Goal: Book appointment/travel/reservation

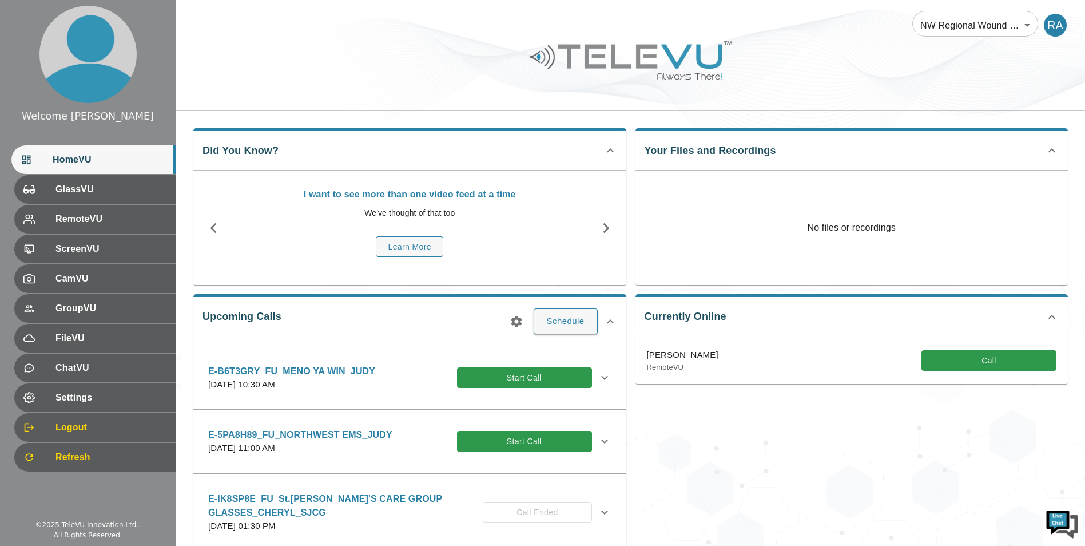
click at [522, 320] on icon "button" at bounding box center [517, 322] width 14 height 14
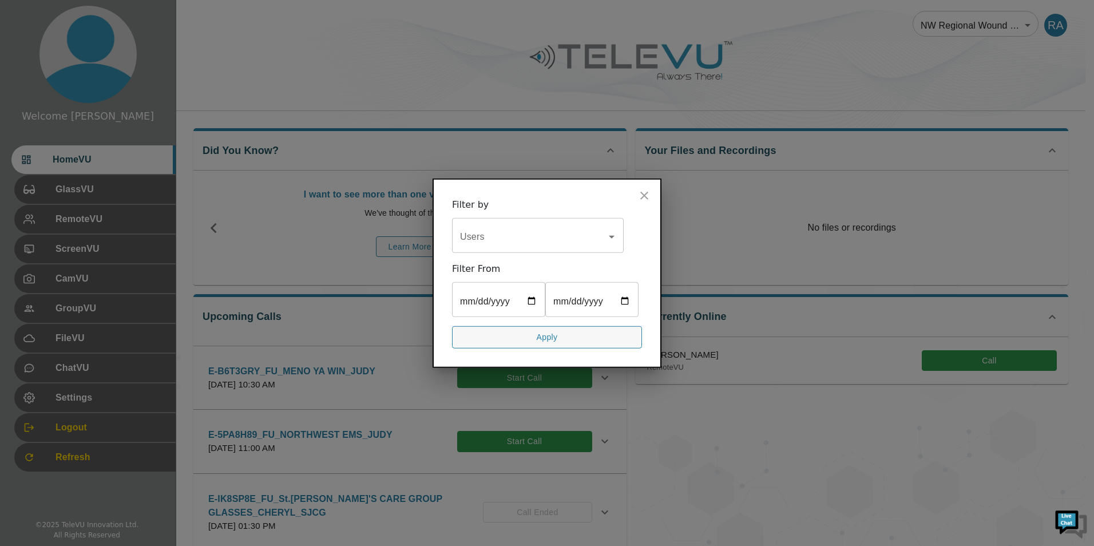
drag, startPoint x: 489, startPoint y: 204, endPoint x: 490, endPoint y: 217, distance: 12.6
click at [490, 221] on div "Users" at bounding box center [538, 237] width 172 height 32
click at [488, 226] on input "Users" at bounding box center [529, 237] width 144 height 22
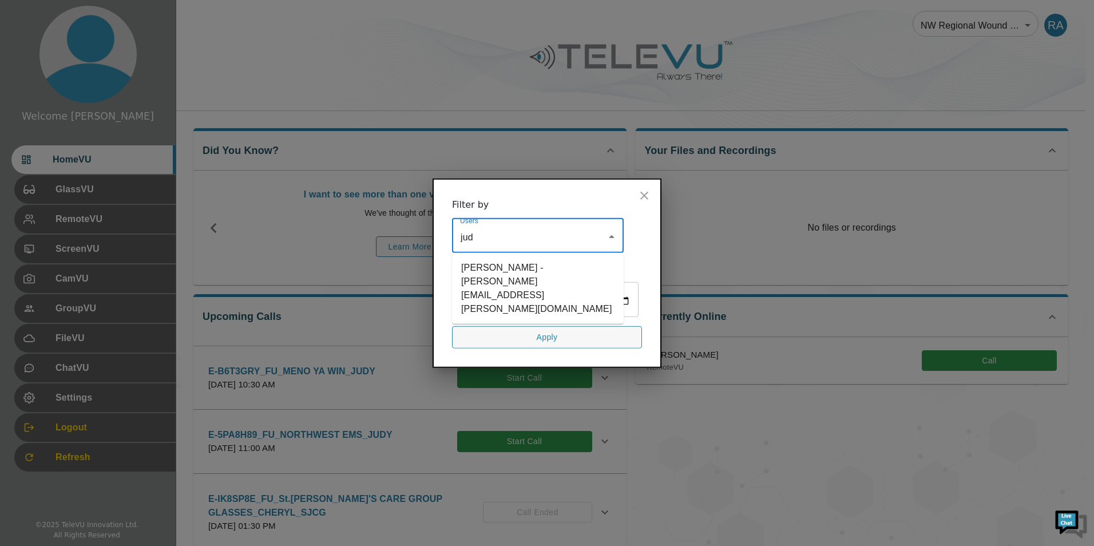
type input "[PERSON_NAME]"
click at [504, 257] on li "[PERSON_NAME] - [PERSON_NAME][EMAIL_ADDRESS][PERSON_NAME][DOMAIN_NAME]" at bounding box center [538, 288] width 172 height 62
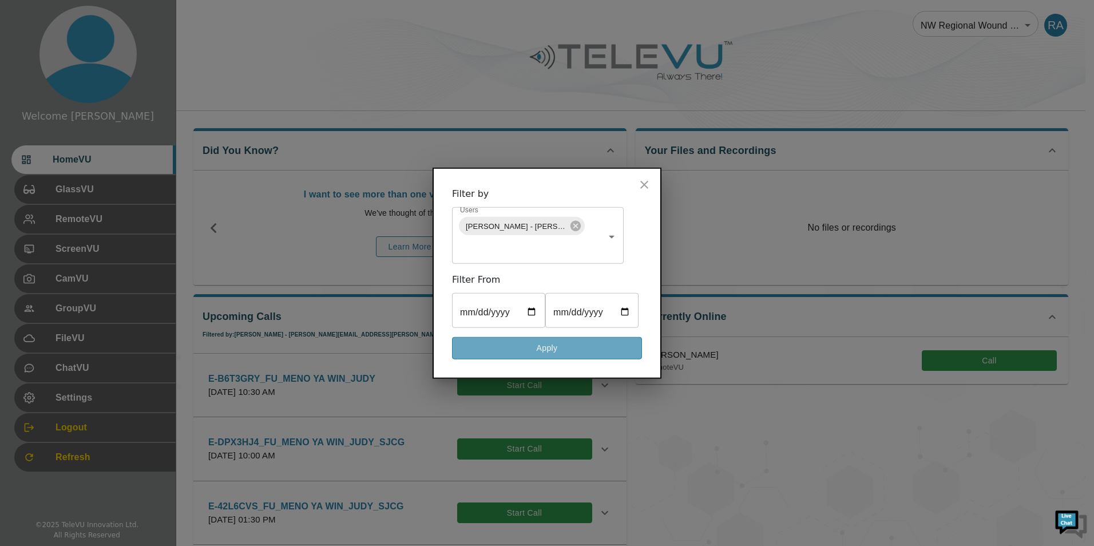
click at [586, 359] on button "Apply" at bounding box center [547, 348] width 190 height 22
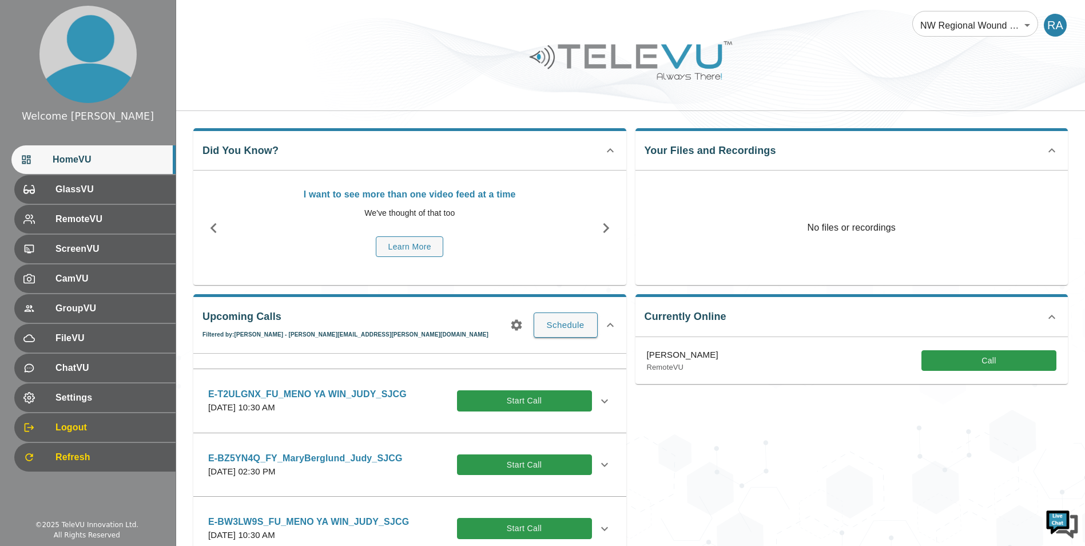
scroll to position [458, 0]
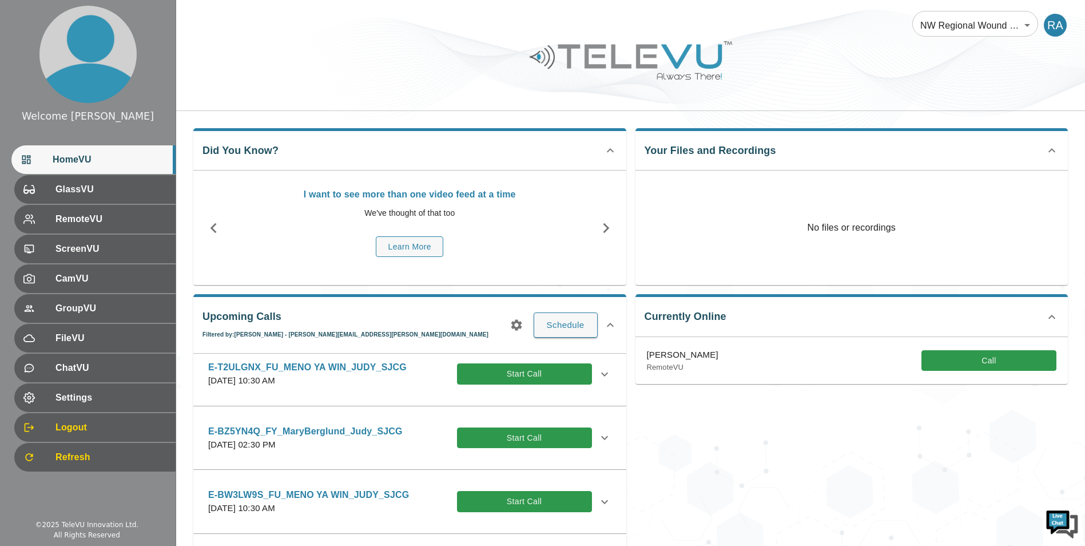
click at [601, 372] on icon at bounding box center [604, 374] width 7 height 4
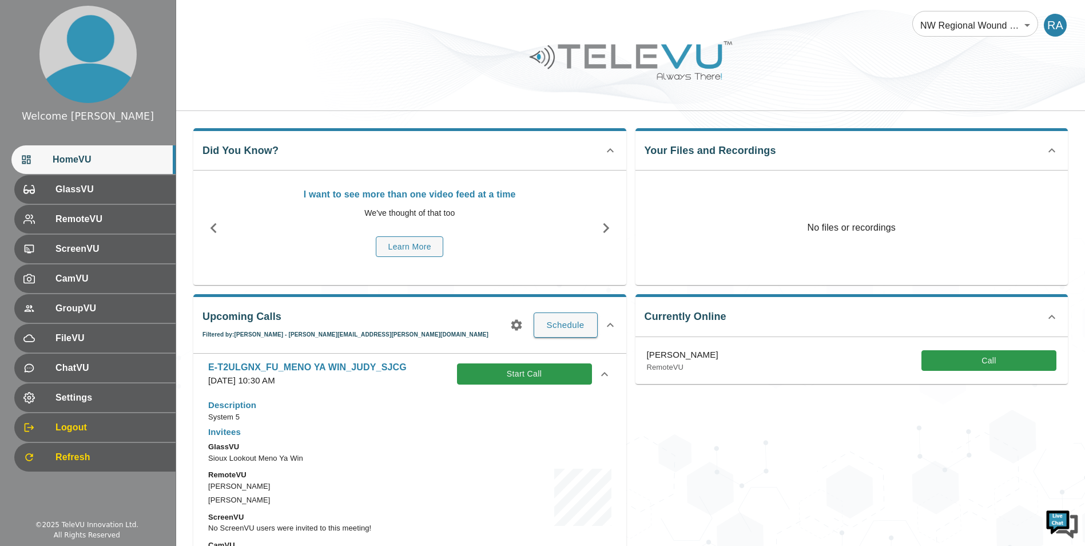
scroll to position [515, 0]
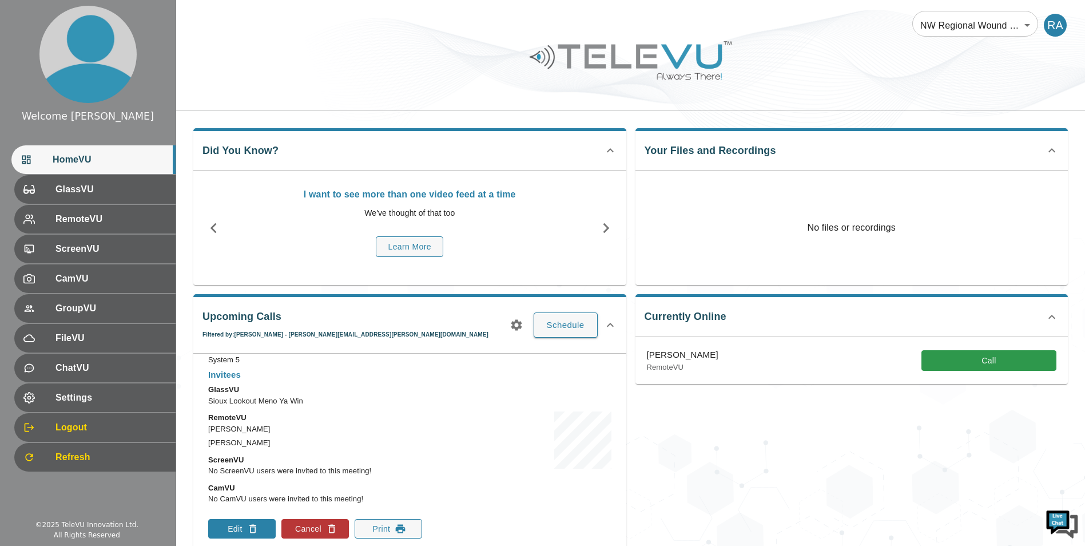
click at [261, 530] on button "Edit" at bounding box center [241, 528] width 67 height 19
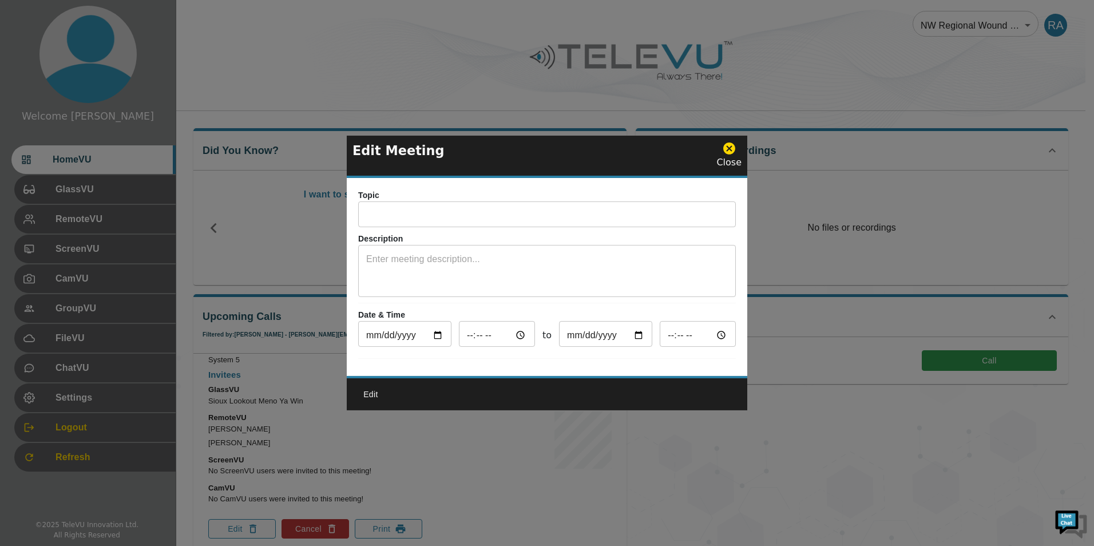
type input "E-T2ULGNX_FU_MENO YA WIN_JUDY_SJCG"
type textarea "System 5"
type input "[DATE]"
type input "10:30"
type input "[DATE]"
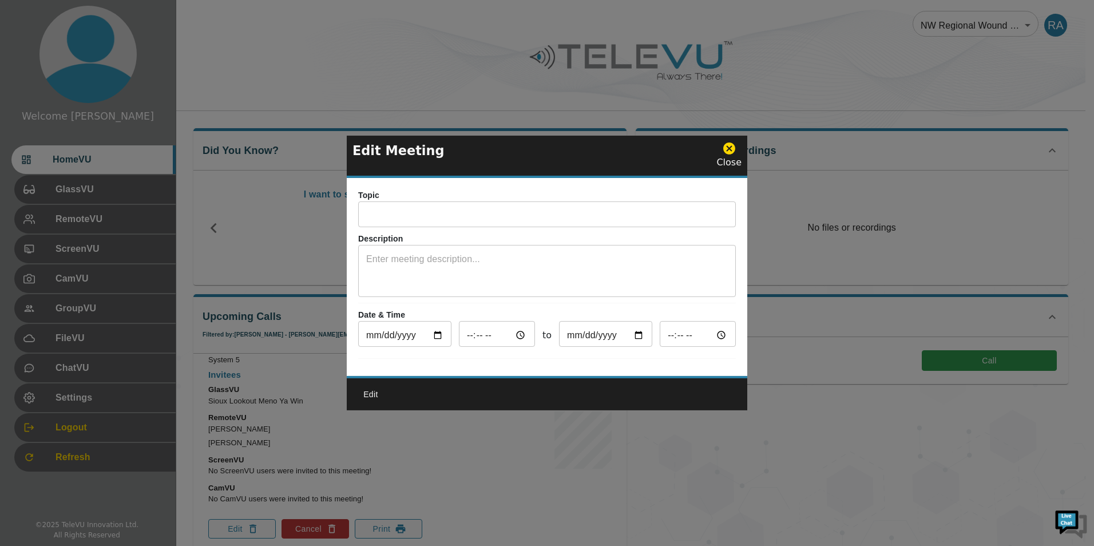
type input "11:30"
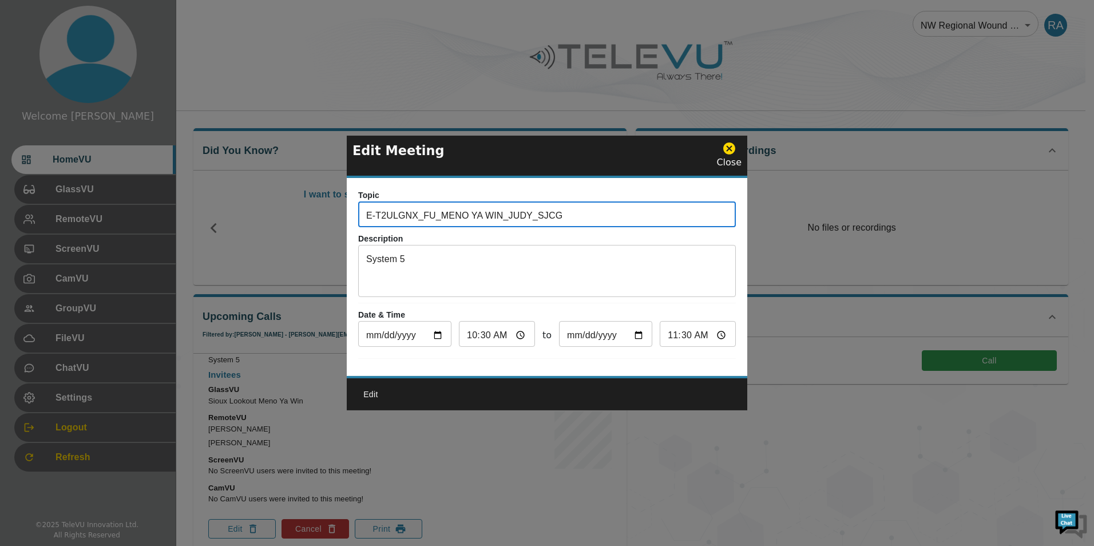
drag, startPoint x: 571, startPoint y: 212, endPoint x: 358, endPoint y: 213, distance: 213.3
click at [358, 213] on input "E-T2ULGNX_FU_MENO YA WIN_JUDY_SJCG" at bounding box center [547, 215] width 378 height 23
click at [730, 148] on icon at bounding box center [729, 148] width 12 height 12
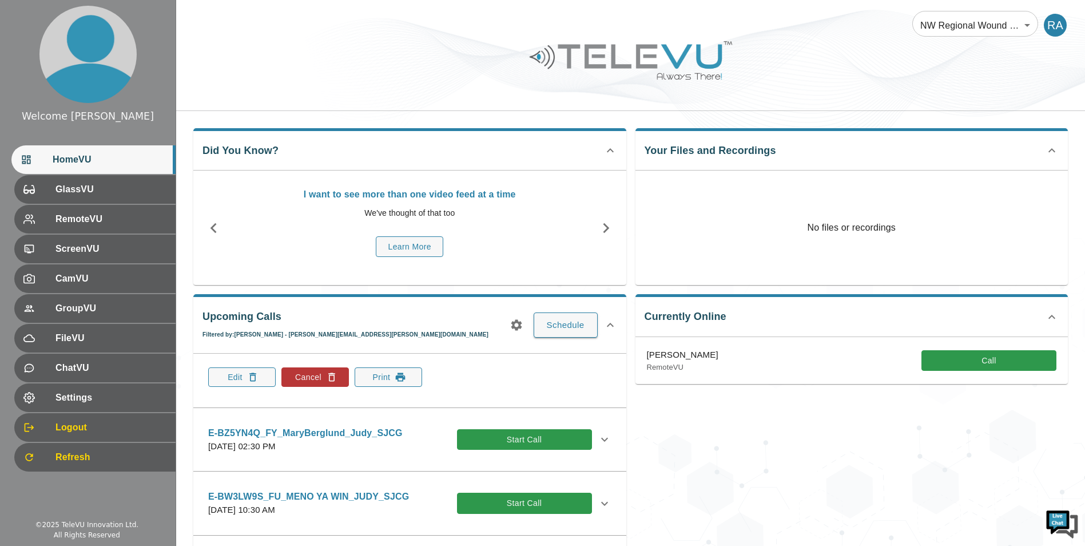
scroll to position [686, 0]
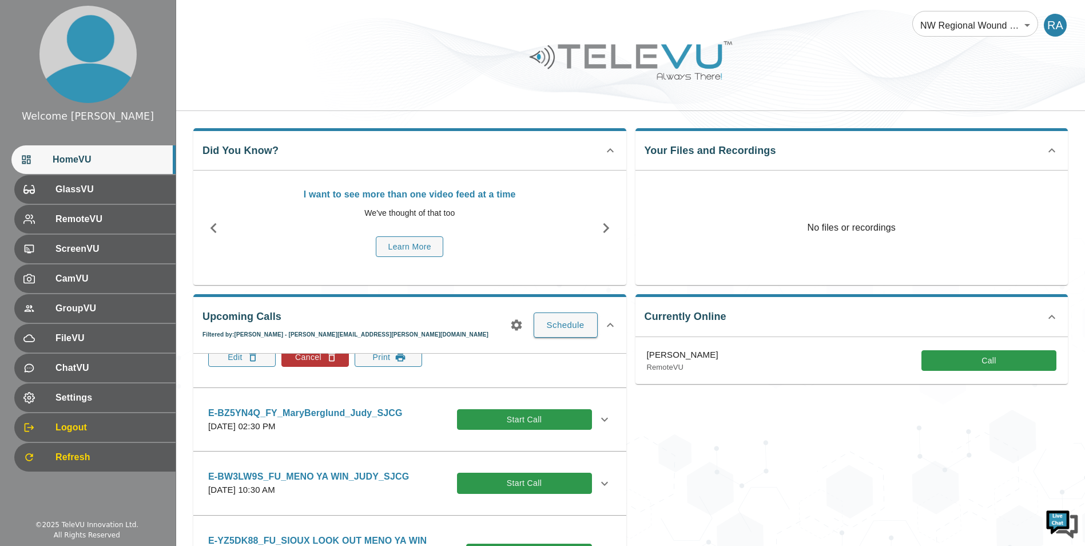
click at [598, 483] on icon at bounding box center [605, 483] width 14 height 14
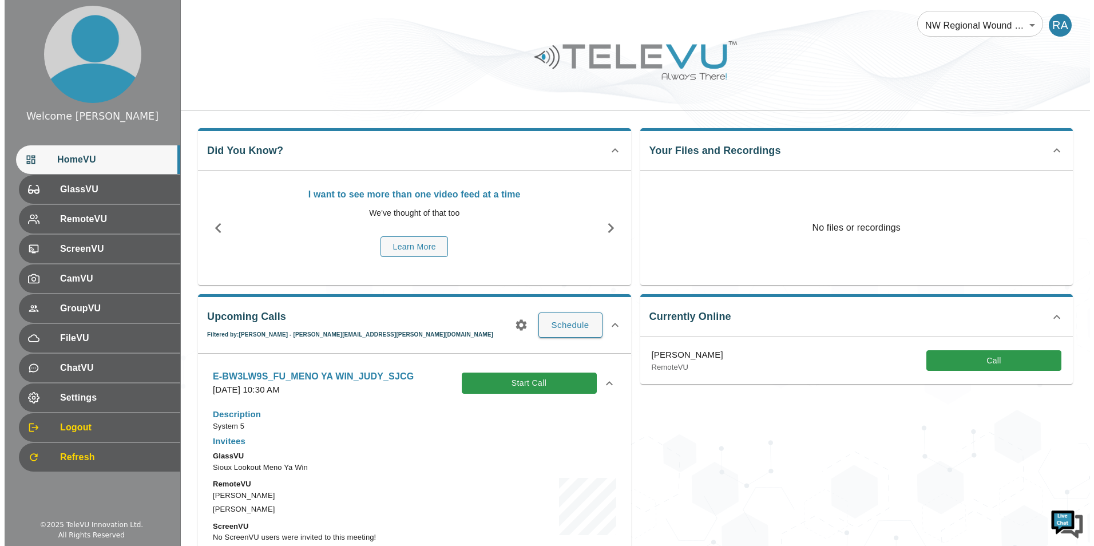
scroll to position [876, 0]
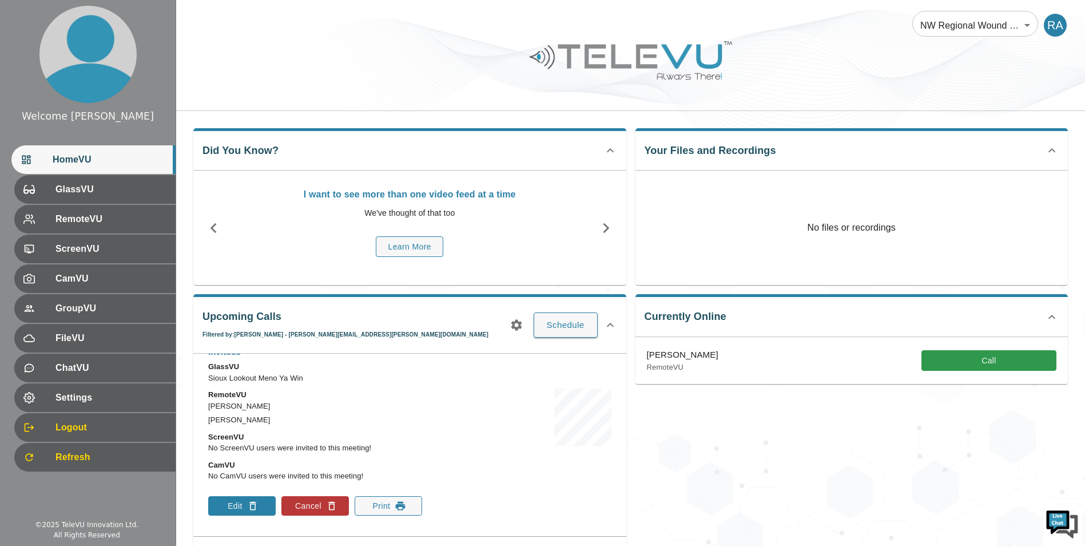
click at [250, 510] on icon "button" at bounding box center [252, 505] width 11 height 11
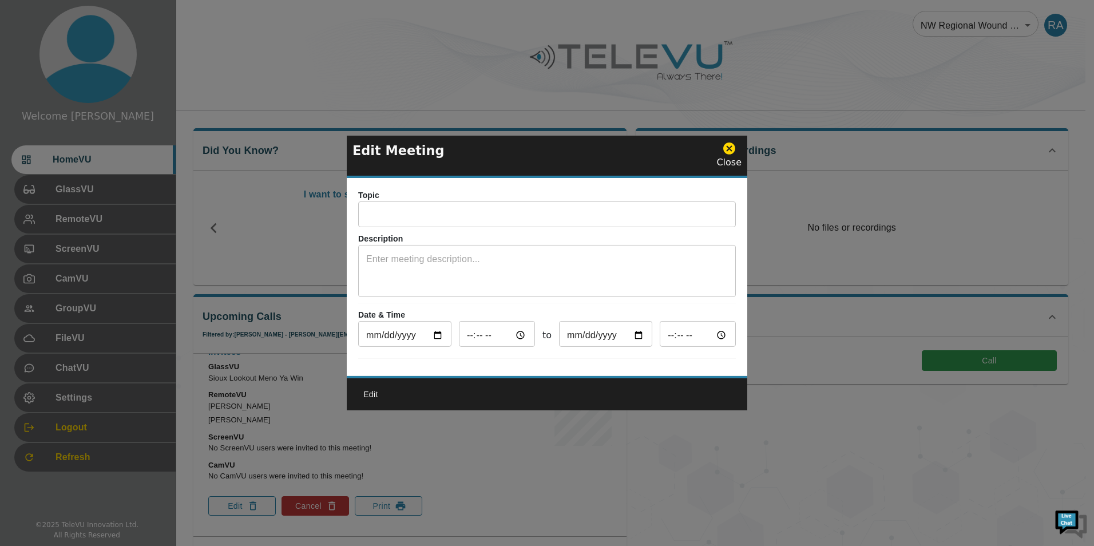
type input "E-BW3LW9S_FU_MENO YA WIN_JUDY_SJCG"
type textarea "System 5"
type input "[DATE]"
type input "10:30"
type input "[DATE]"
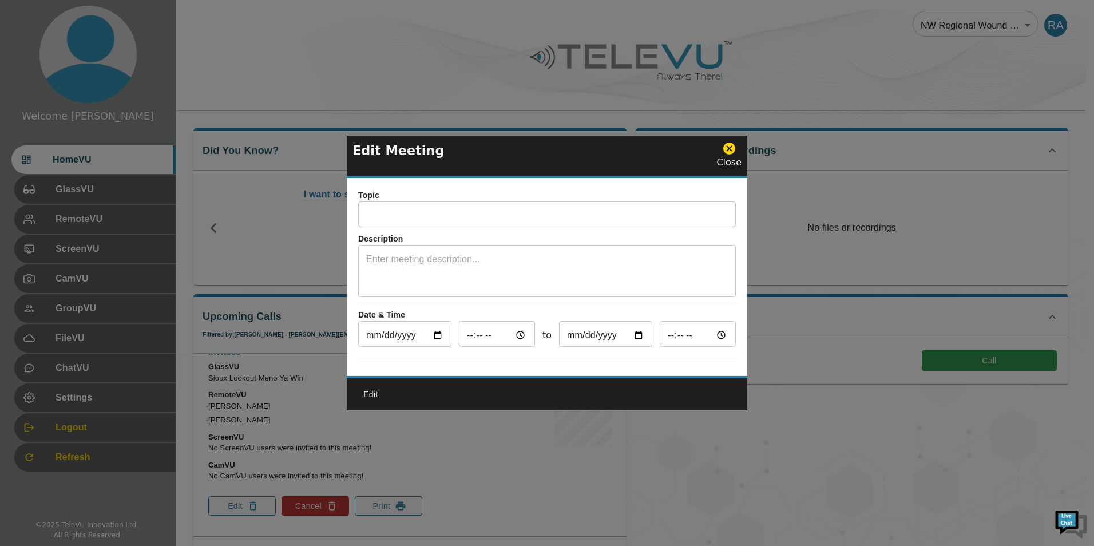
type input "11:30"
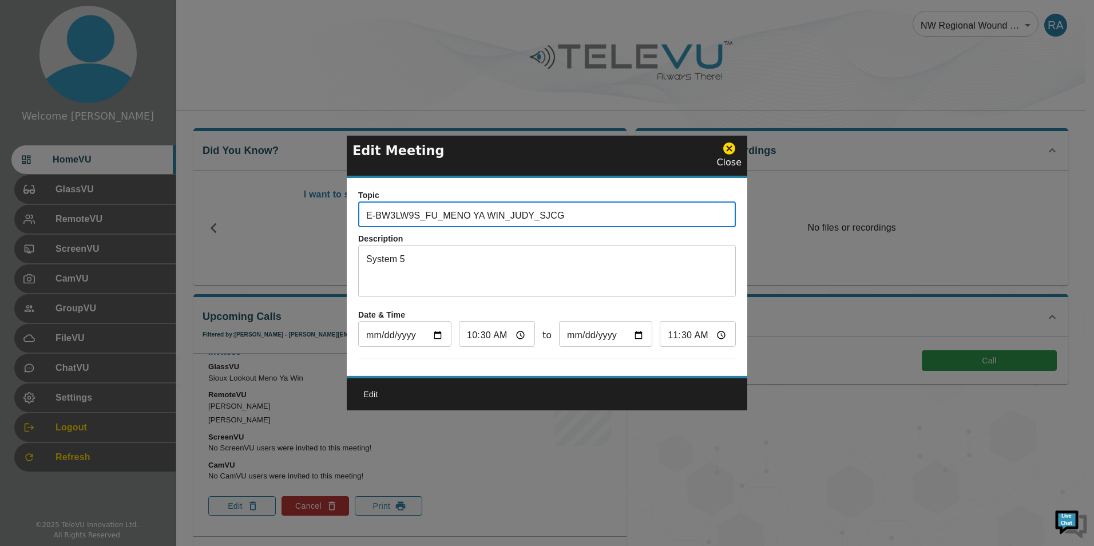
drag, startPoint x: 562, startPoint y: 211, endPoint x: 336, endPoint y: 216, distance: 225.4
click at [336, 216] on div "Edit Meeting Close Topic E-BW3LW9S_FU_MENO YA WIN_JUDY_SJCG ​ Description Syste…" at bounding box center [547, 273] width 1094 height 546
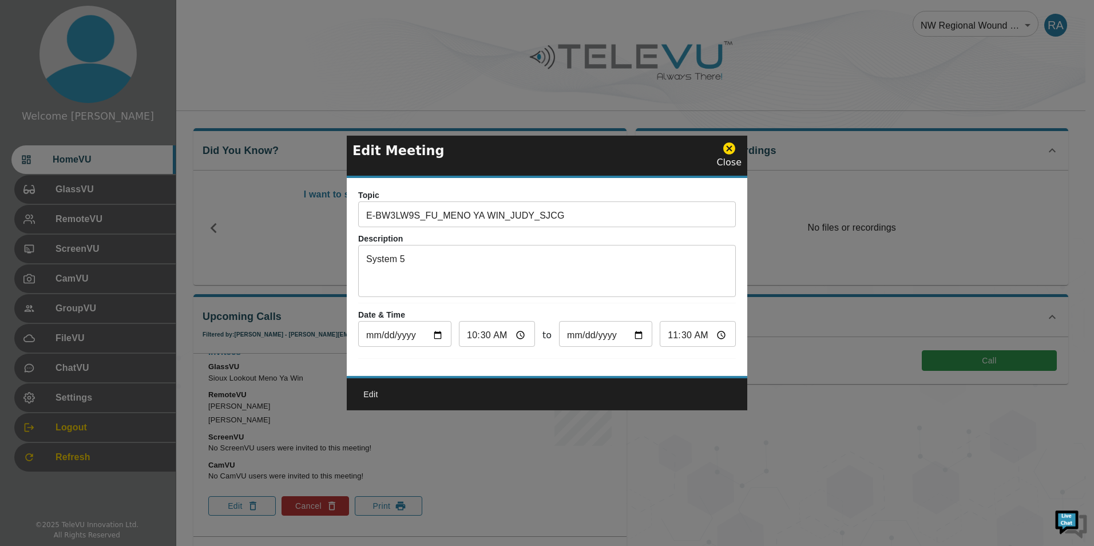
click at [727, 149] on icon at bounding box center [729, 148] width 12 height 12
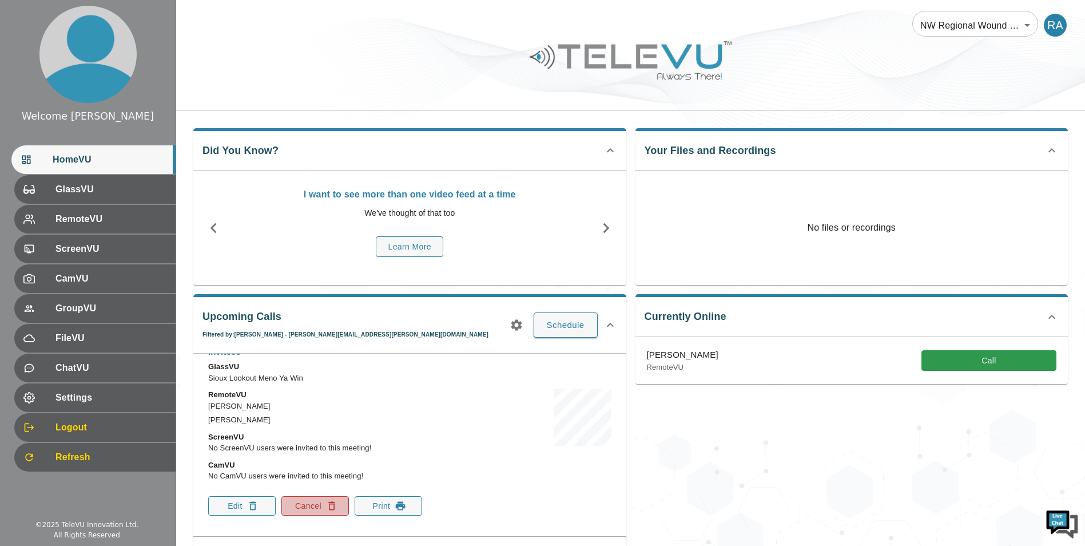
click at [325, 504] on button "Cancel" at bounding box center [314, 505] width 67 height 19
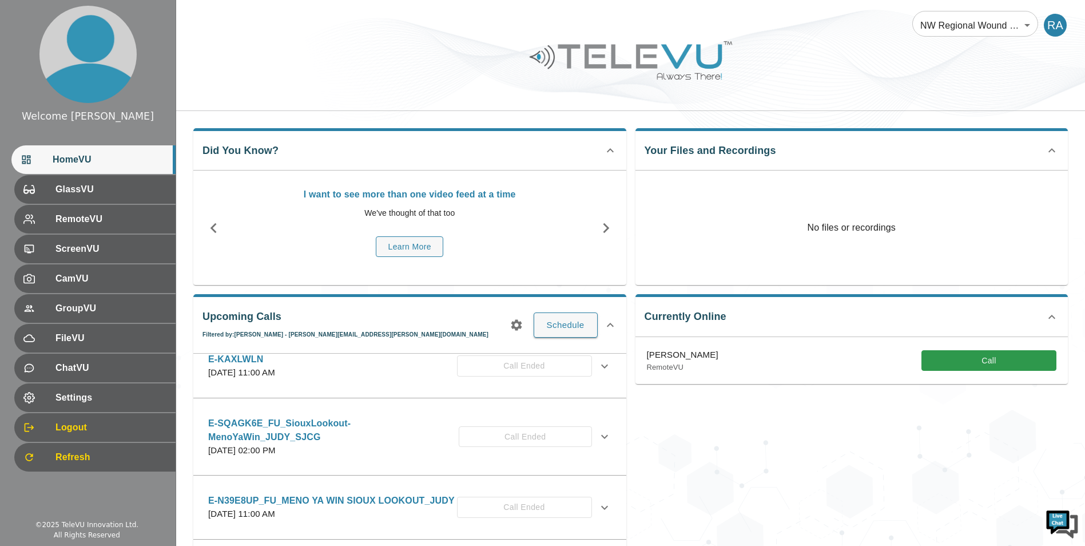
click at [366, 48] on div at bounding box center [630, 69] width 909 height 65
click at [563, 329] on button "Schedule" at bounding box center [566, 324] width 64 height 25
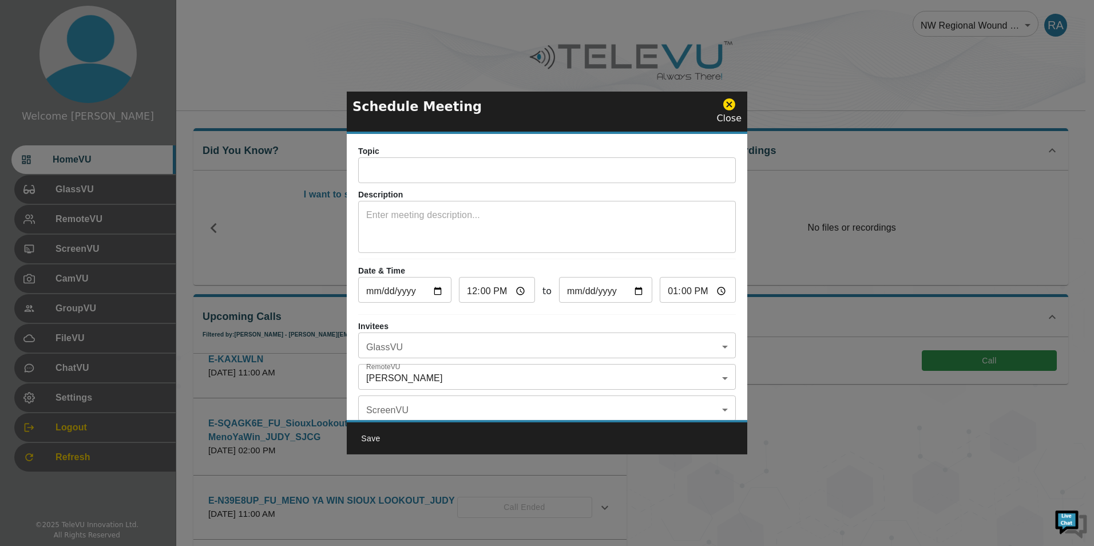
click at [417, 174] on input "text" at bounding box center [547, 171] width 378 height 23
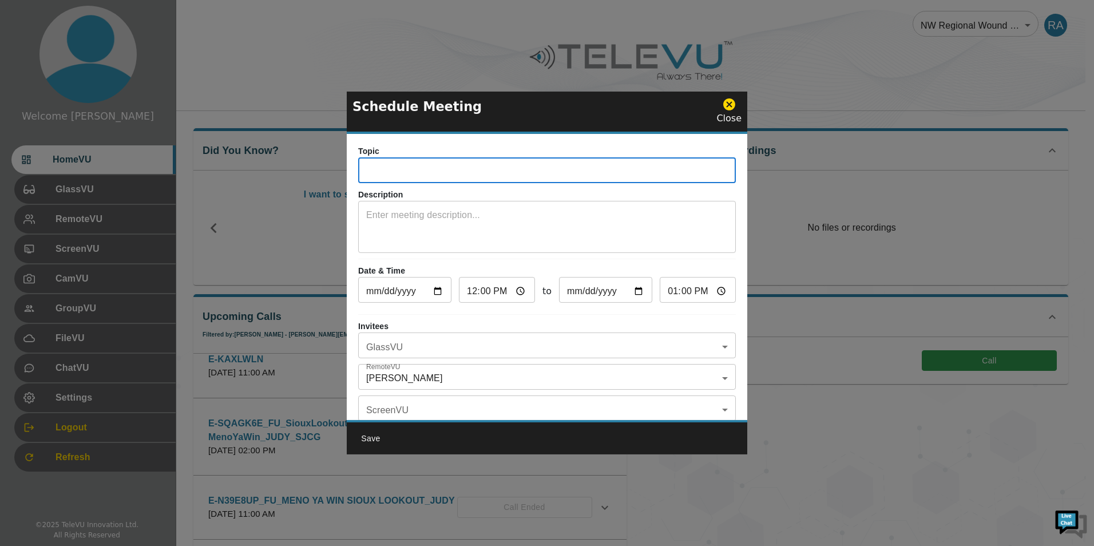
paste input "E-BW3LW9S_FU_MENO YA WIN_JUDY_SJCG"
type input "E-BW3LW9S_FU_MENO YA WIN_JUDY_SJCG"
click at [427, 228] on textarea at bounding box center [546, 227] width 361 height 39
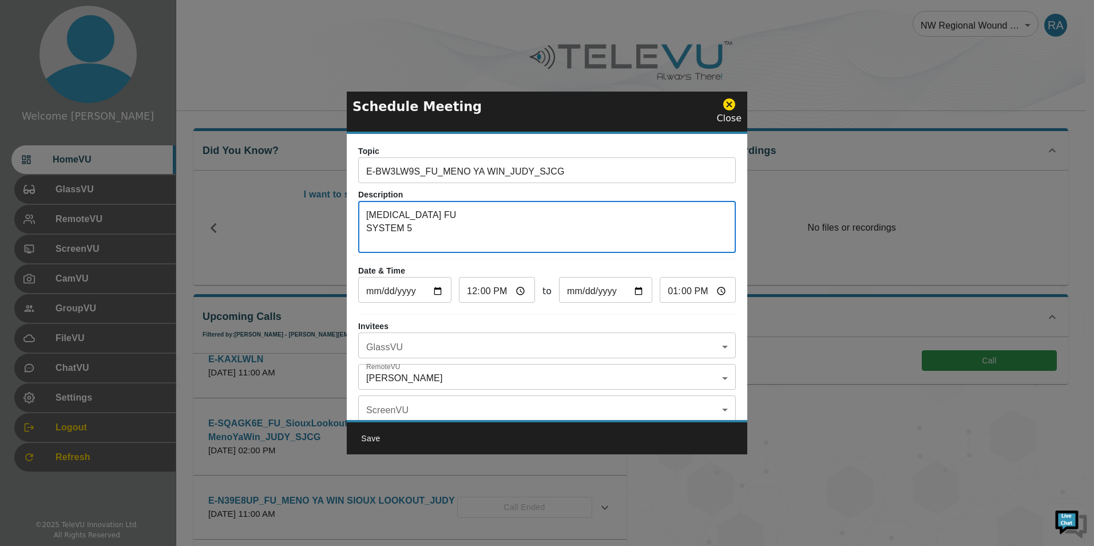
type textarea "[MEDICAL_DATA] FU SYSTEM 5"
click at [436, 295] on input "[DATE]" at bounding box center [404, 291] width 93 height 23
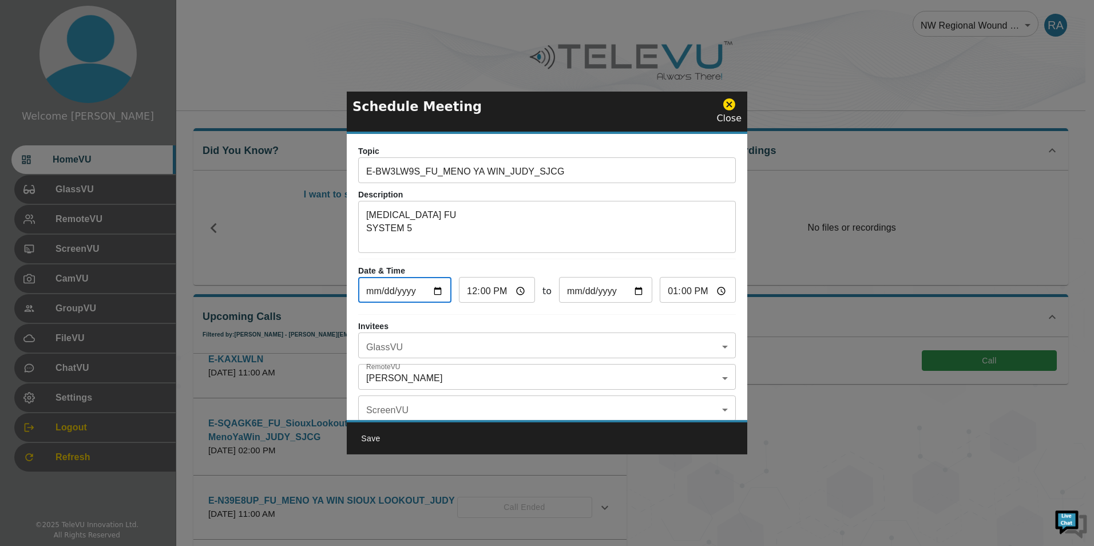
type input "[DATE]"
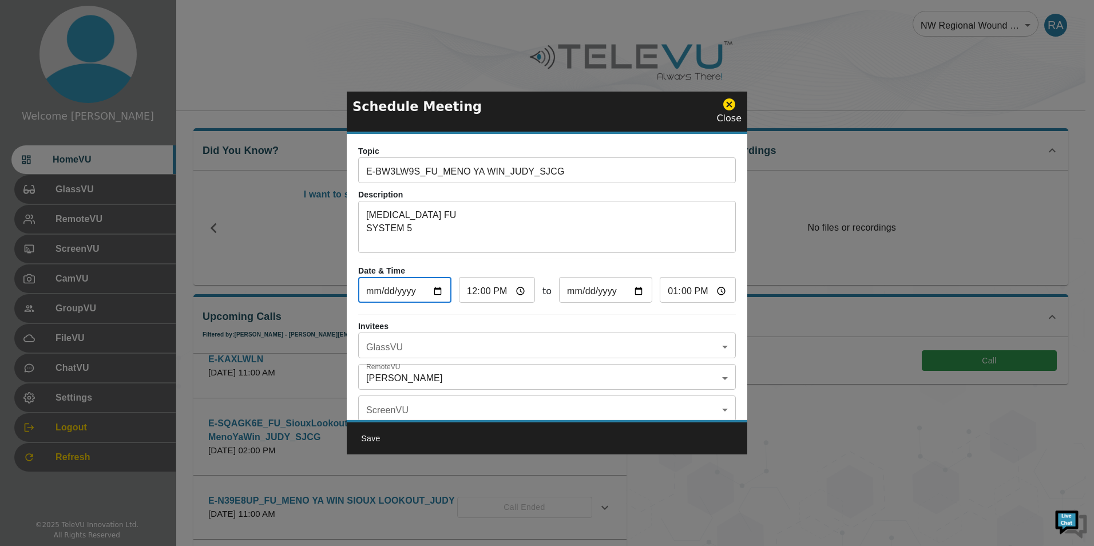
click at [474, 293] on input "12:00" at bounding box center [497, 291] width 76 height 23
type input "13:00"
type input "14:00"
type input "22:00"
type input "23:00"
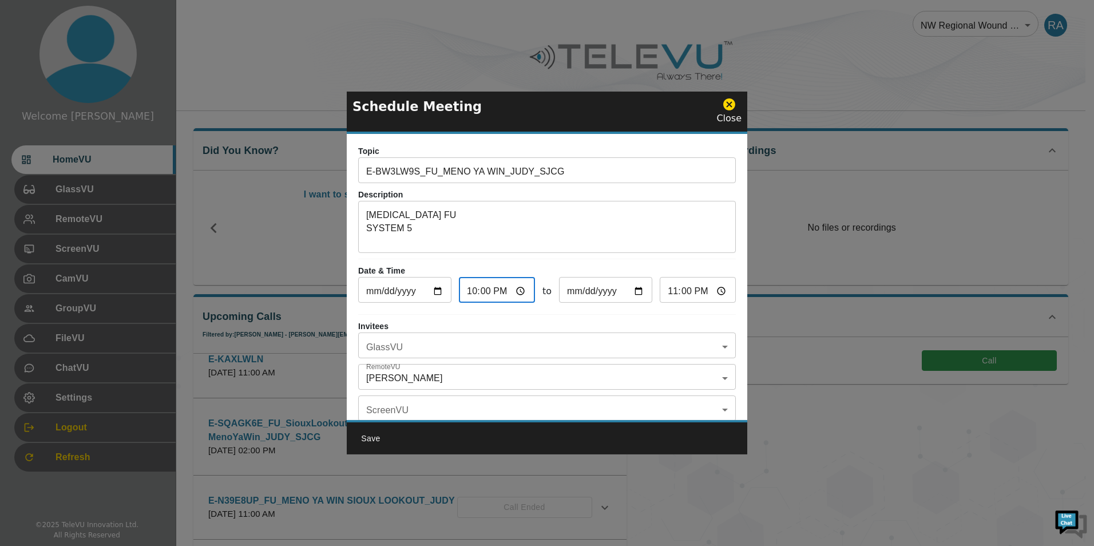
type input "22:03"
type input "23:03"
type input "22:30"
type input "23:30"
type input "10:30"
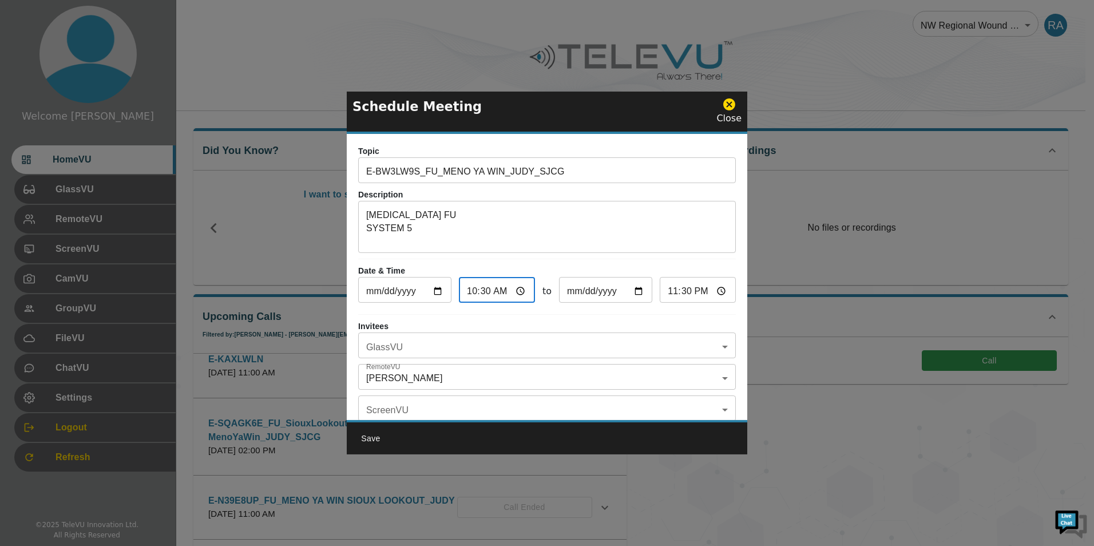
type input "11:30"
click at [471, 347] on body "Welcome [PERSON_NAME] HomeVU GlassVU RemoteVU ScreenVU CamVU GroupVU FileVU Cha…" at bounding box center [547, 375] width 1094 height 750
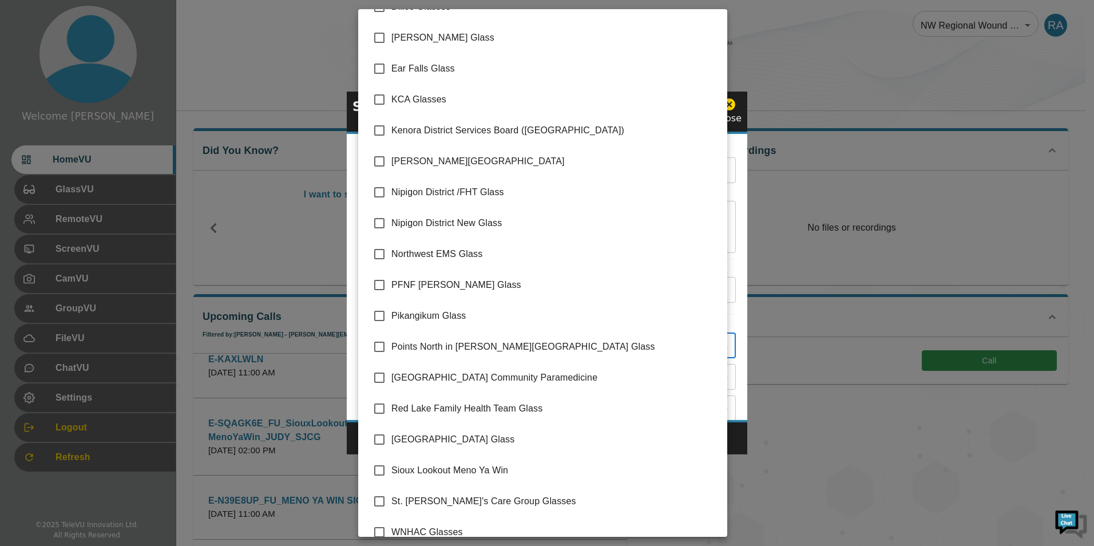
scroll to position [161, 0]
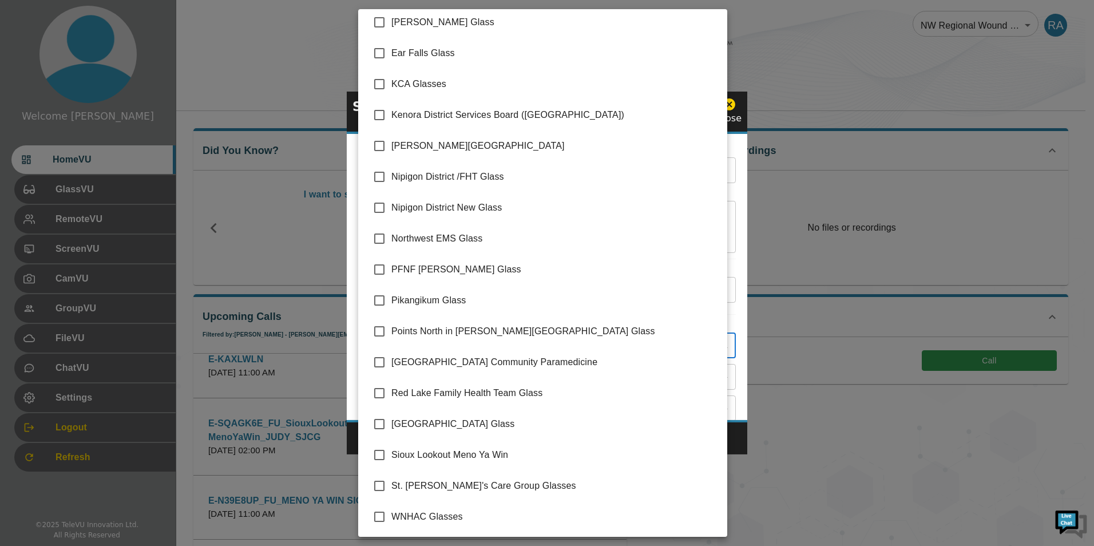
click at [373, 455] on input "checkbox" at bounding box center [379, 455] width 24 height 24
checkbox input "true"
type input "Sioux Lookout Meno Ya Win"
click at [740, 440] on div at bounding box center [547, 273] width 1094 height 546
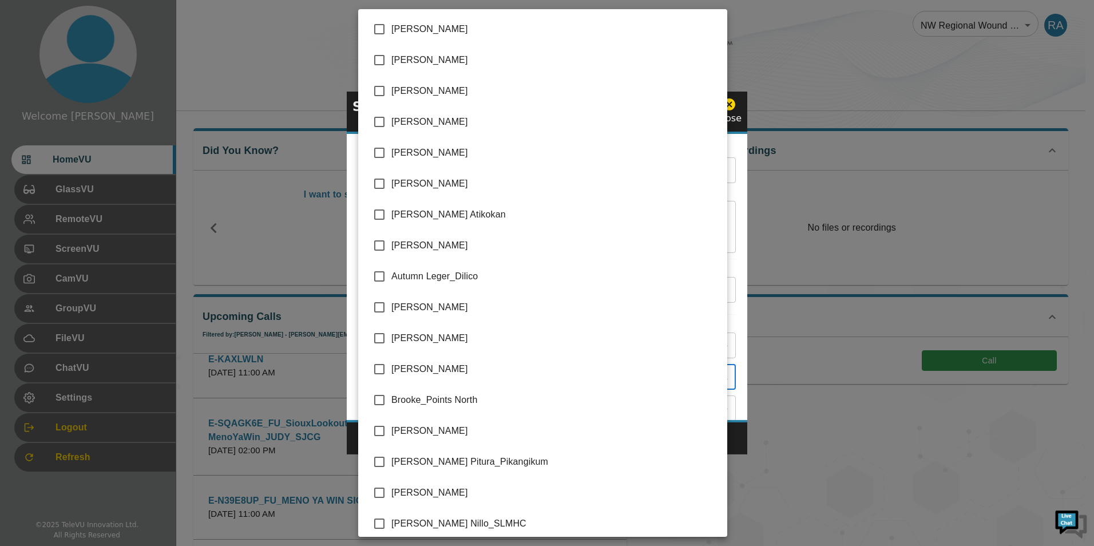
click at [415, 375] on body "Welcome [PERSON_NAME] HomeVU GlassVU RemoteVU ScreenVU CamVU GroupVU FileVU Cha…" at bounding box center [547, 375] width 1094 height 750
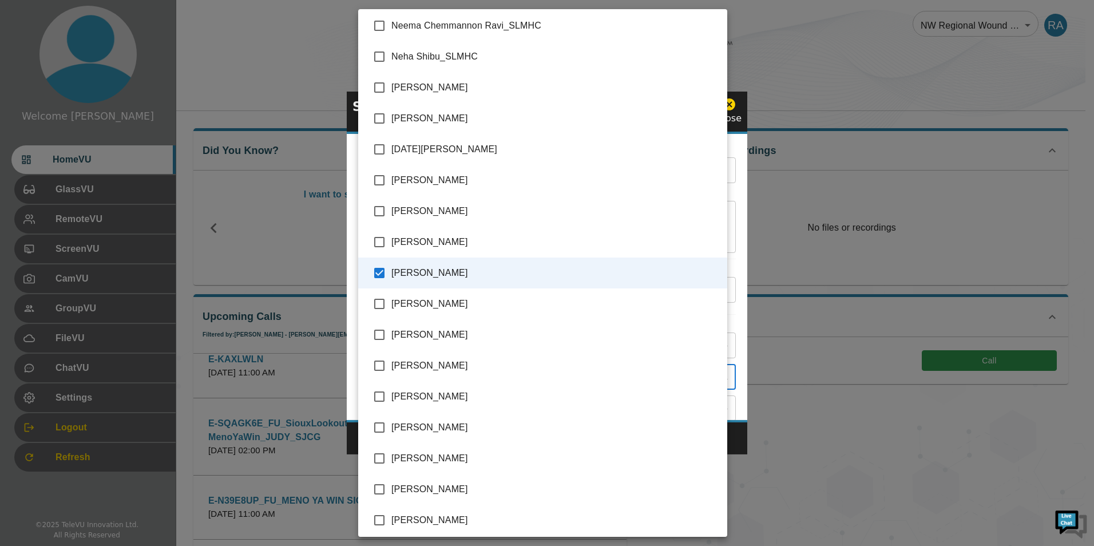
click at [382, 276] on input "checkbox" at bounding box center [379, 273] width 24 height 24
checkbox input "false"
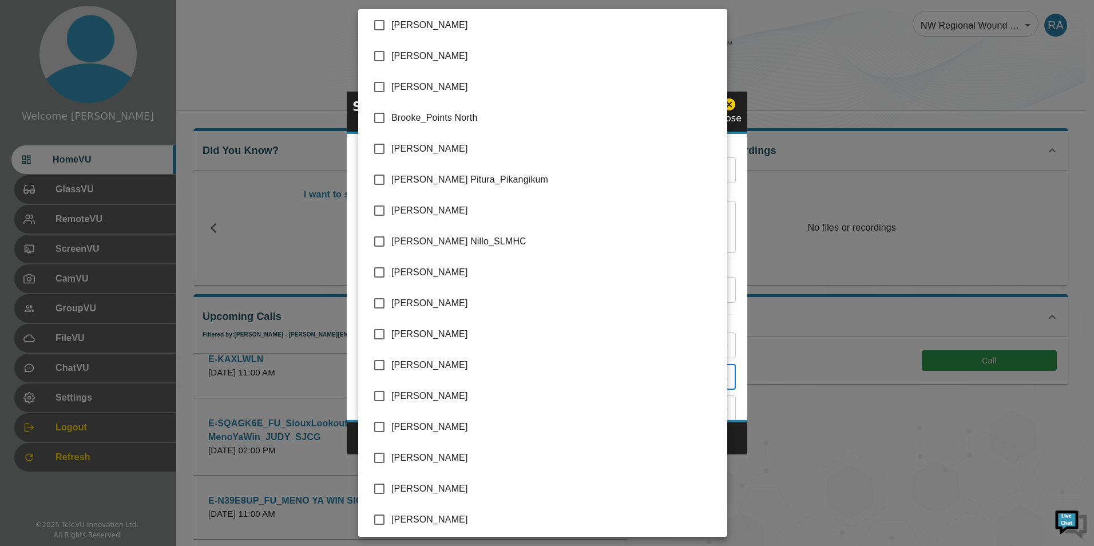
scroll to position [286, 0]
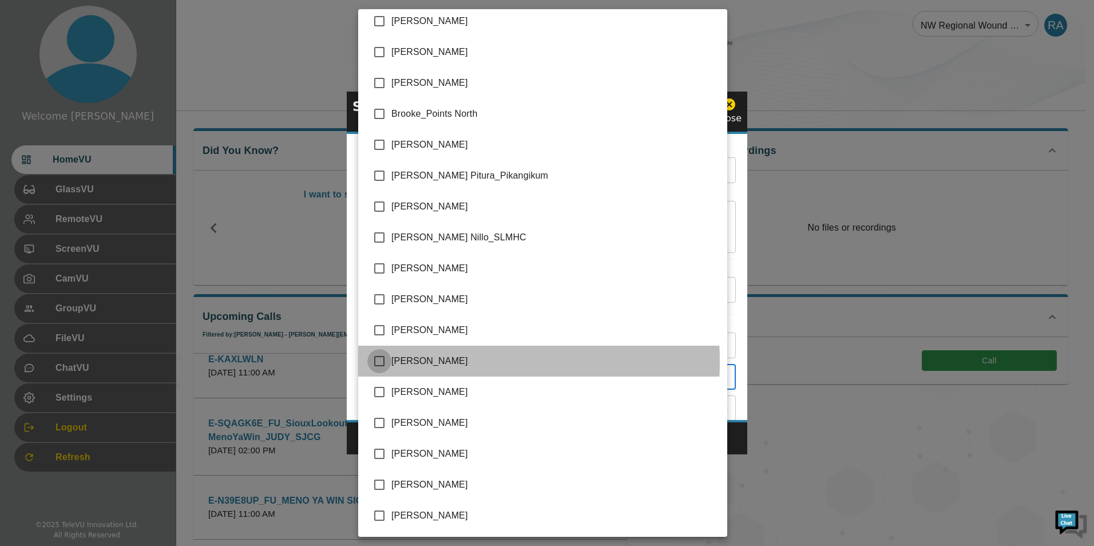
click at [382, 361] on input "checkbox" at bounding box center [379, 361] width 24 height 24
checkbox input "true"
type input "[PERSON_NAME]"
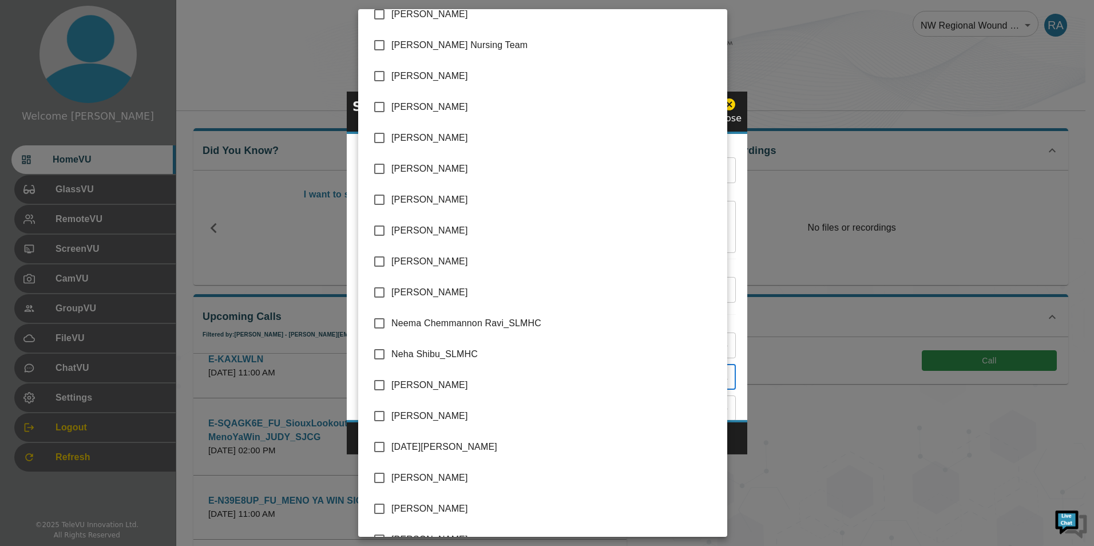
scroll to position [2002, 0]
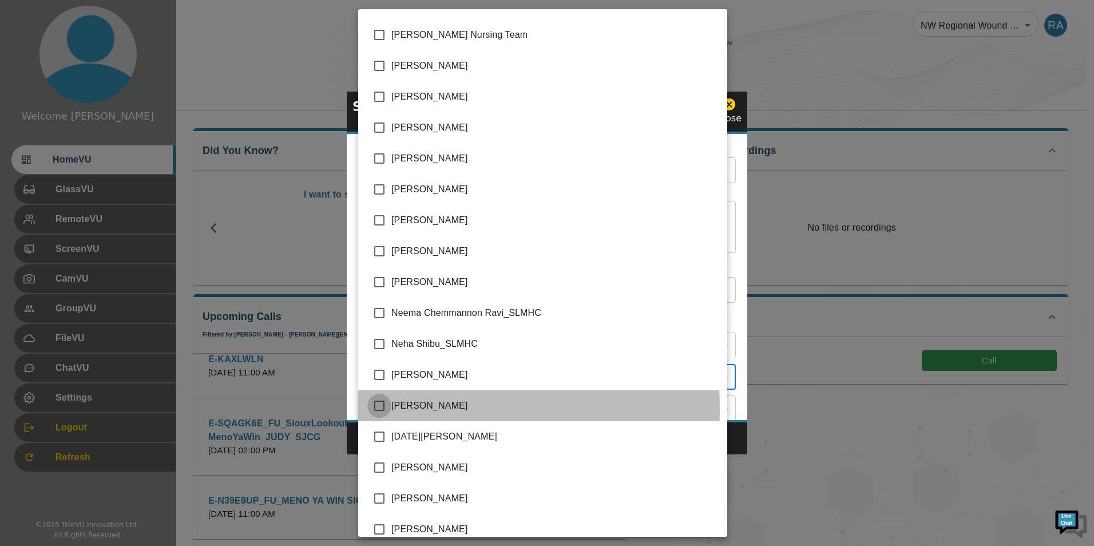
click at [383, 408] on input "checkbox" at bounding box center [379, 406] width 24 height 24
checkbox input "true"
type input "[PERSON_NAME],[PERSON_NAME]"
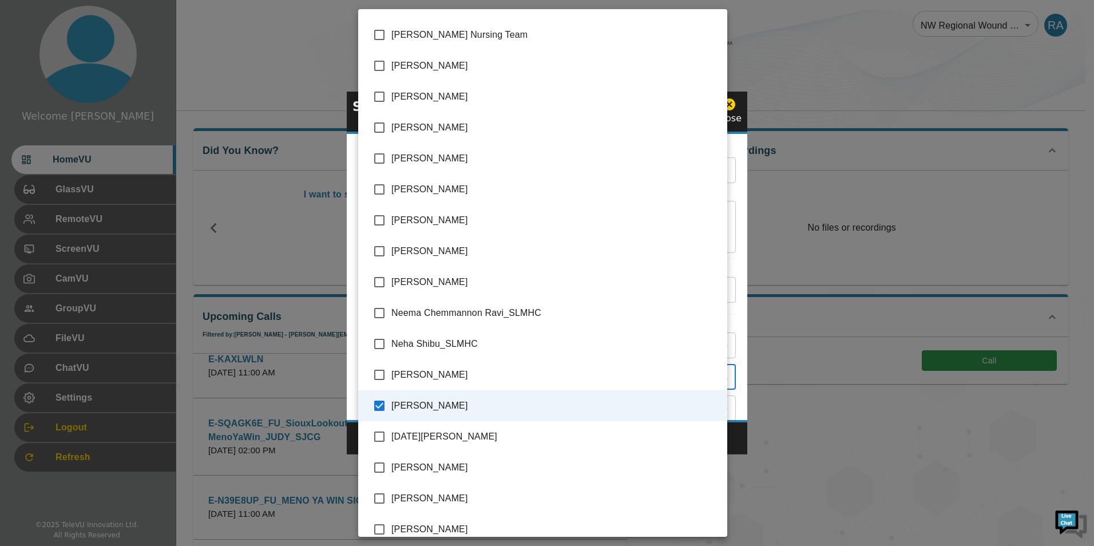
click at [735, 438] on div at bounding box center [547, 273] width 1094 height 546
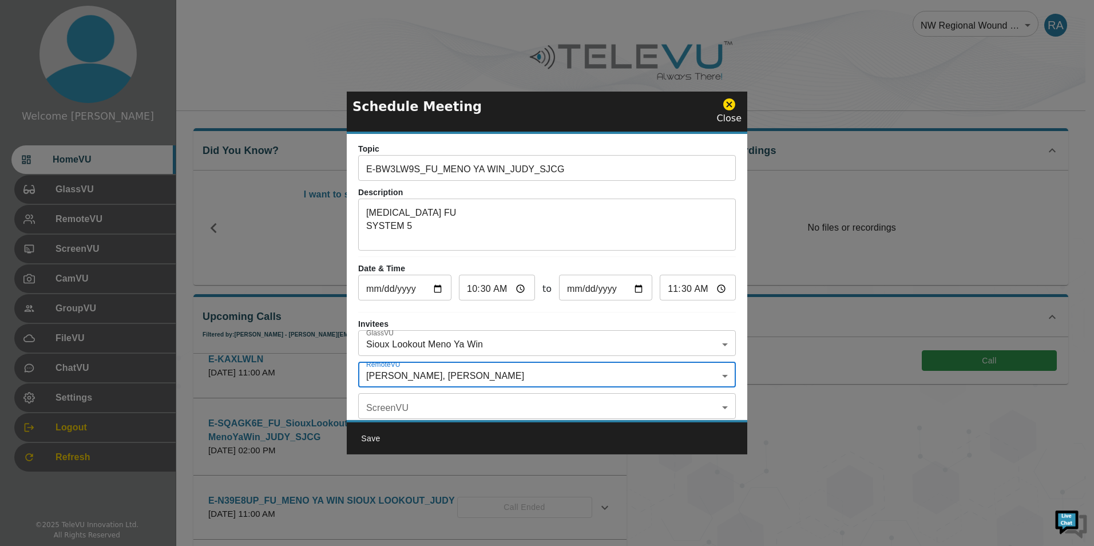
scroll to position [0, 0]
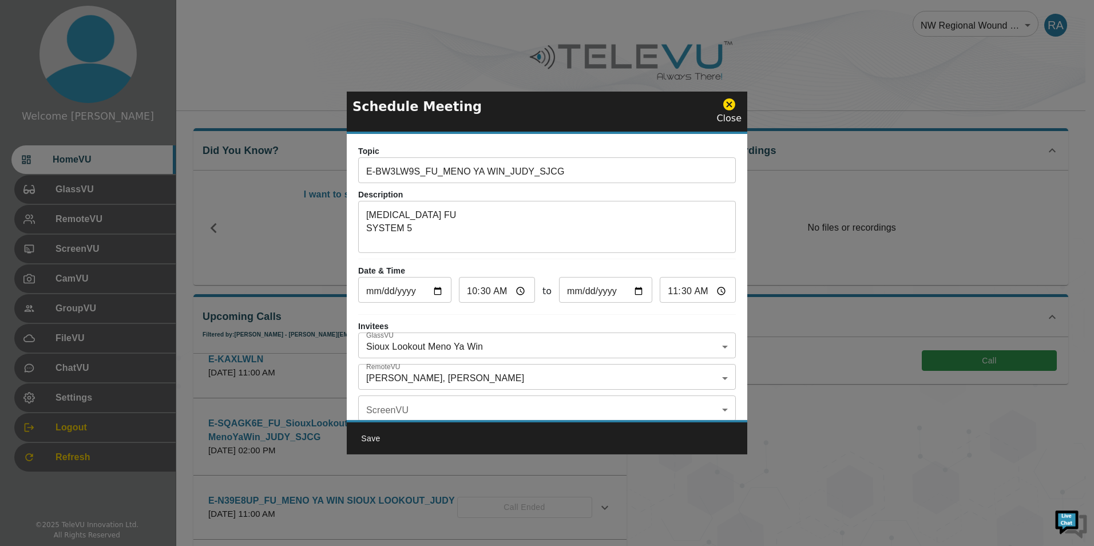
click at [525, 170] on input "E-BW3LW9S_FU_MENO YA WIN_JUDY_SJCG" at bounding box center [547, 171] width 378 height 23
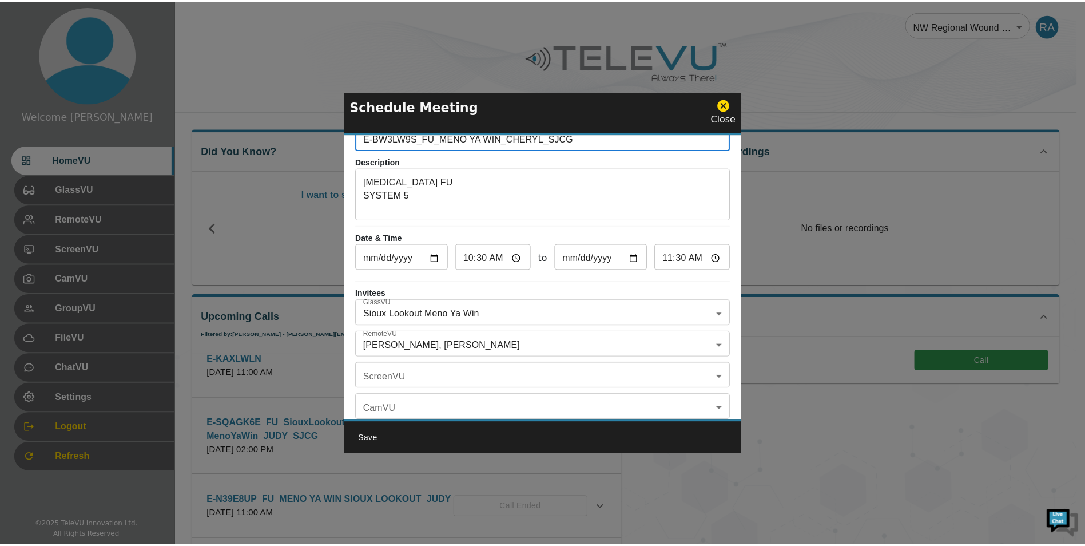
scroll to position [67, 0]
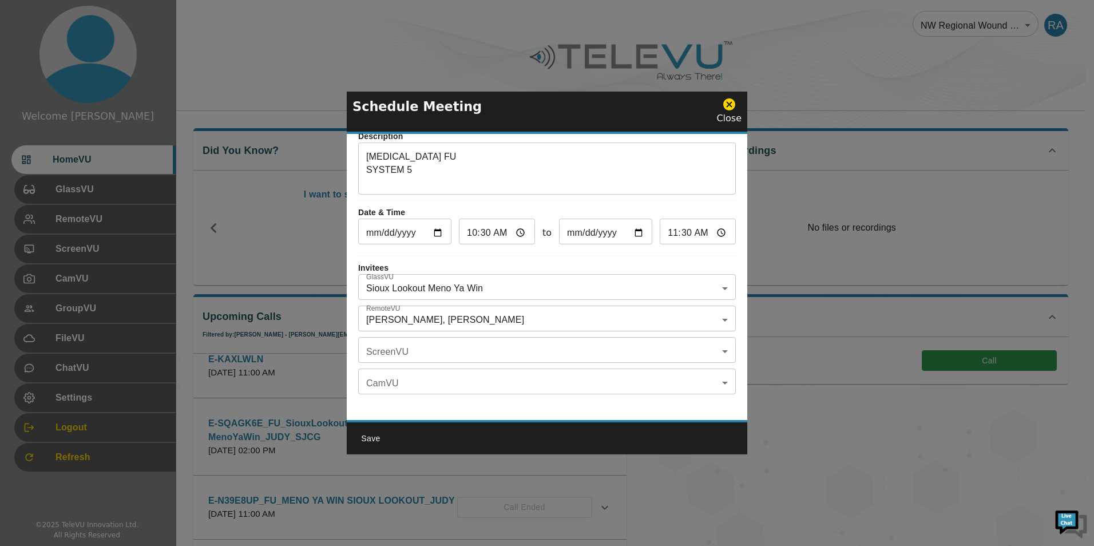
type input "E-BW3LW9S_FU_MENO YA WIN_CHERYL_SJCG"
click at [376, 438] on button "Save" at bounding box center [370, 438] width 37 height 21
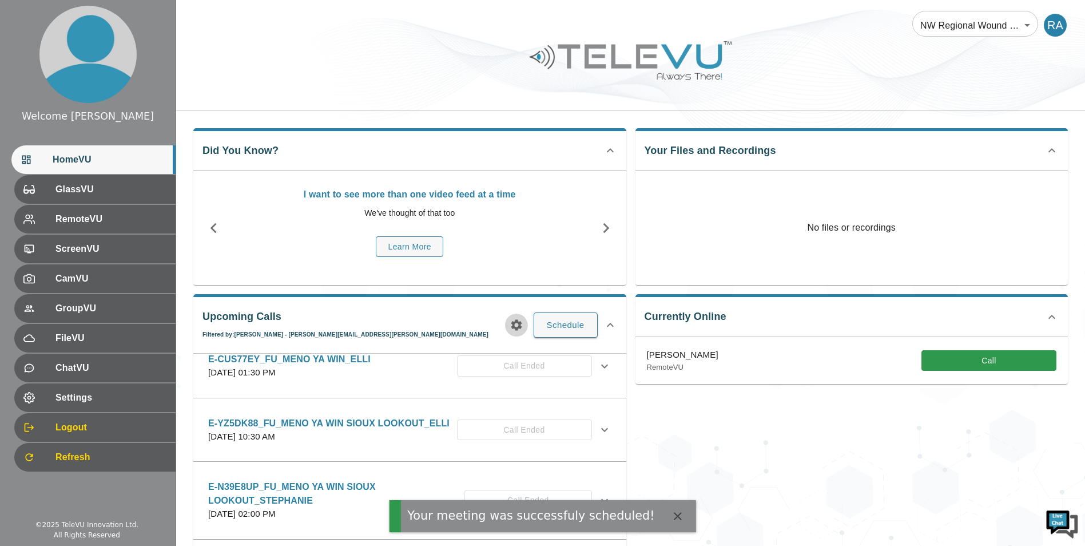
click at [516, 324] on icon "button" at bounding box center [517, 325] width 14 height 14
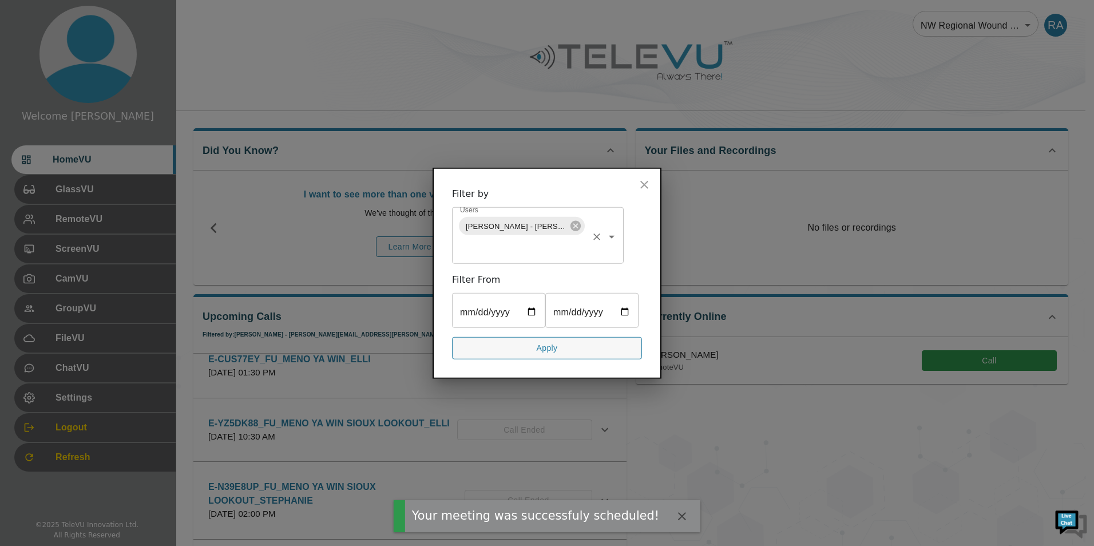
click at [571, 220] on icon at bounding box center [575, 226] width 13 height 13
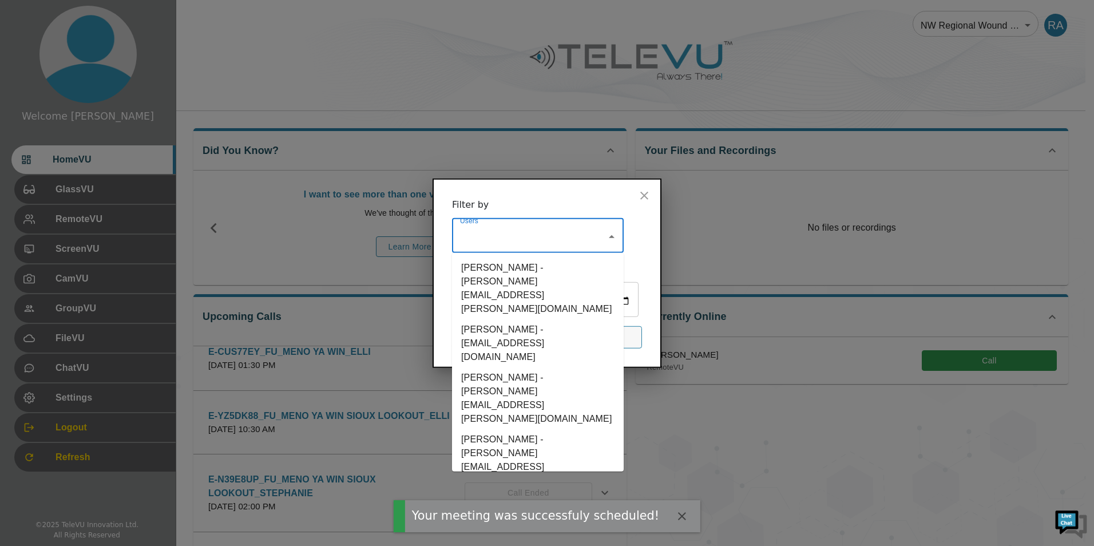
click at [542, 226] on input "Users" at bounding box center [529, 237] width 144 height 22
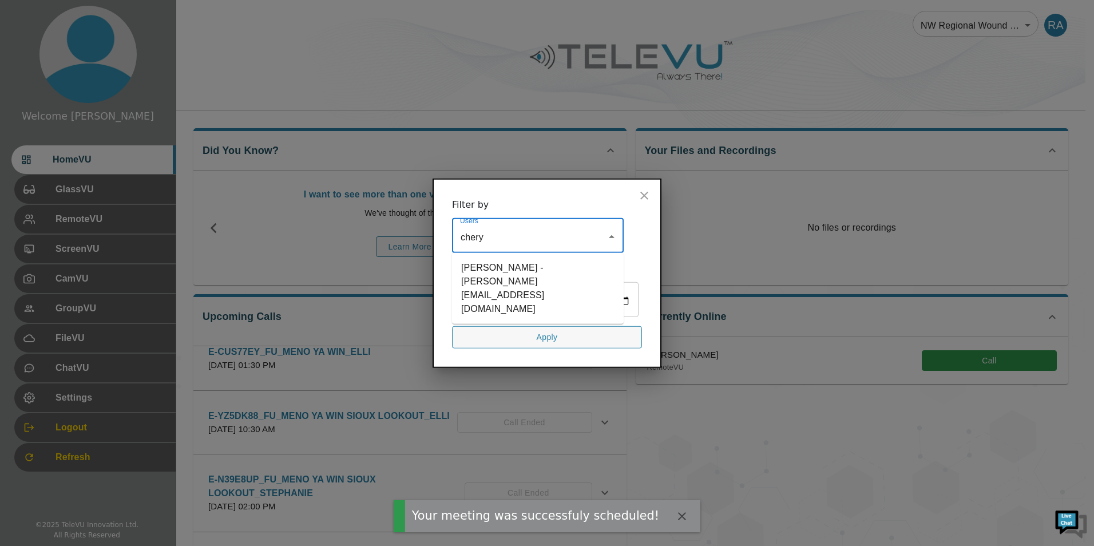
type input "[PERSON_NAME]"
click at [531, 257] on li "[PERSON_NAME] - [PERSON_NAME][EMAIL_ADDRESS][DOMAIN_NAME]" at bounding box center [538, 288] width 172 height 62
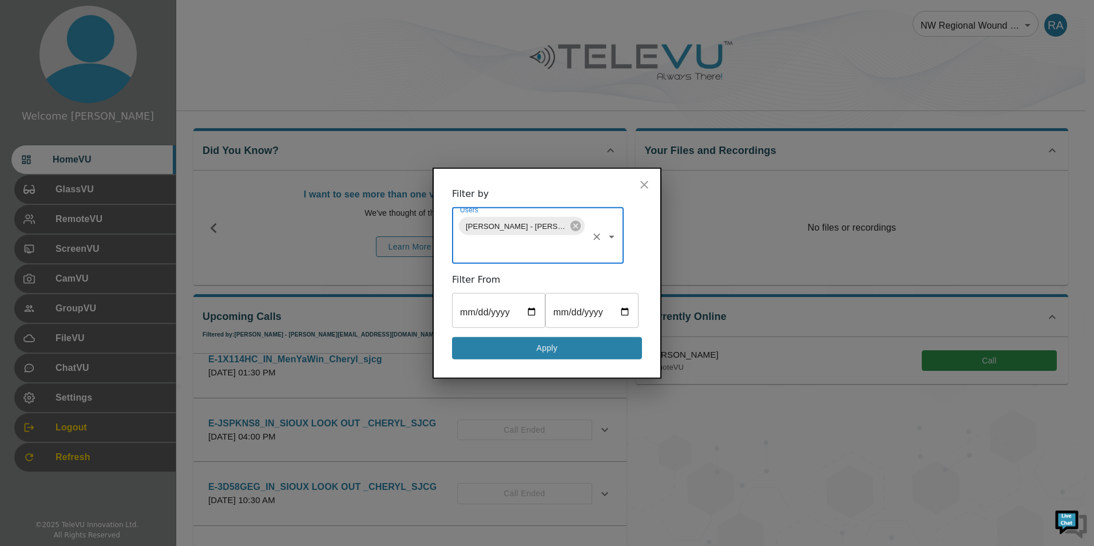
click at [559, 359] on button "Apply" at bounding box center [547, 348] width 190 height 22
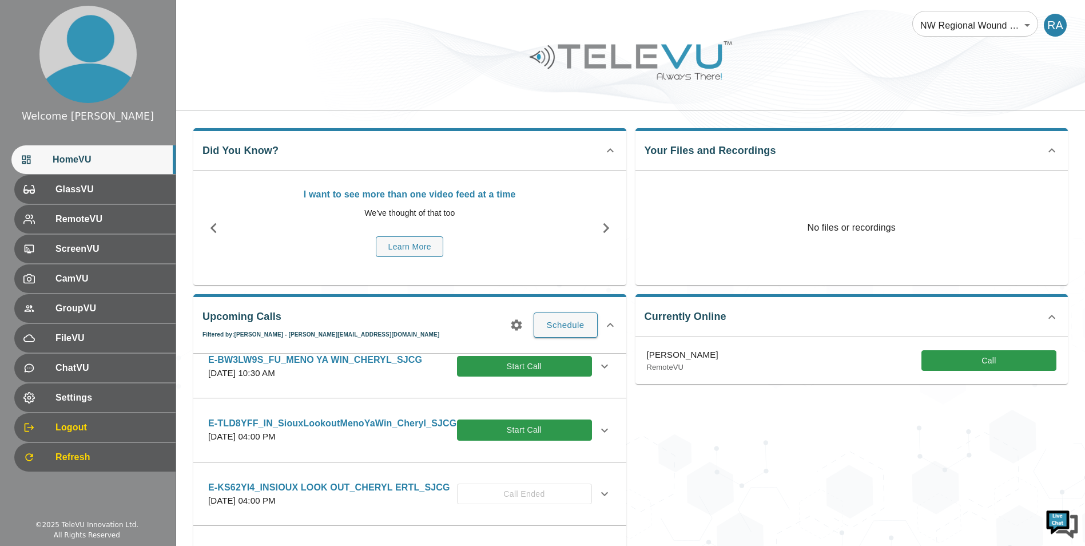
scroll to position [0, 0]
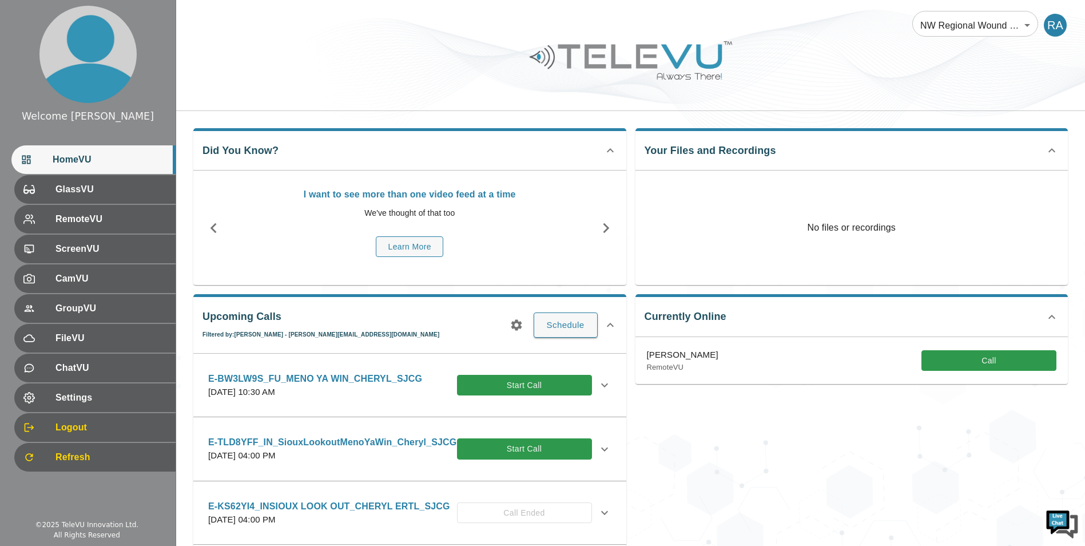
click at [599, 384] on icon at bounding box center [605, 385] width 14 height 14
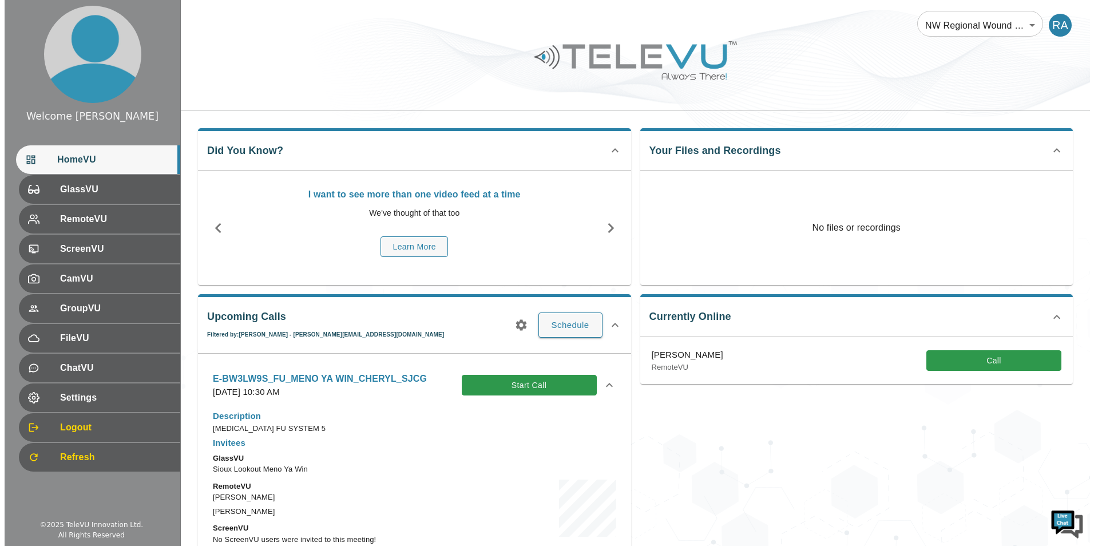
scroll to position [114, 0]
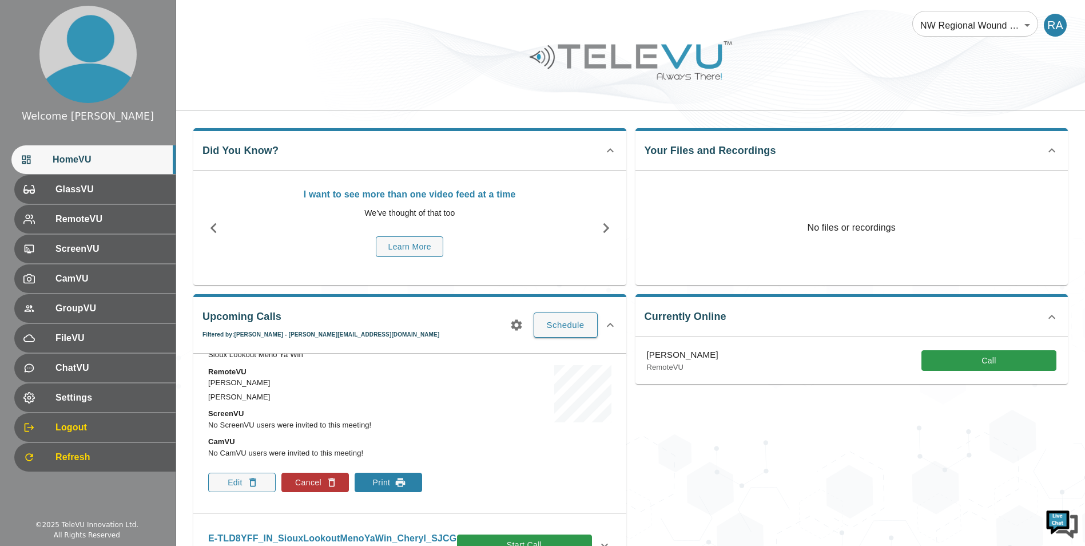
click at [397, 482] on icon "button" at bounding box center [401, 482] width 10 height 9
click at [522, 320] on icon "button" at bounding box center [517, 325] width 14 height 14
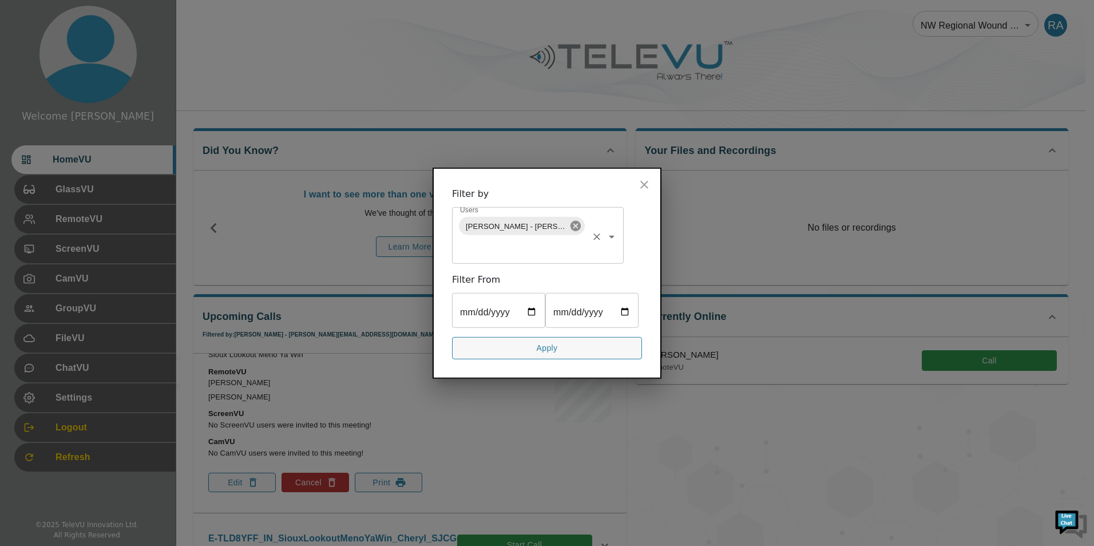
click at [577, 220] on icon at bounding box center [575, 226] width 13 height 13
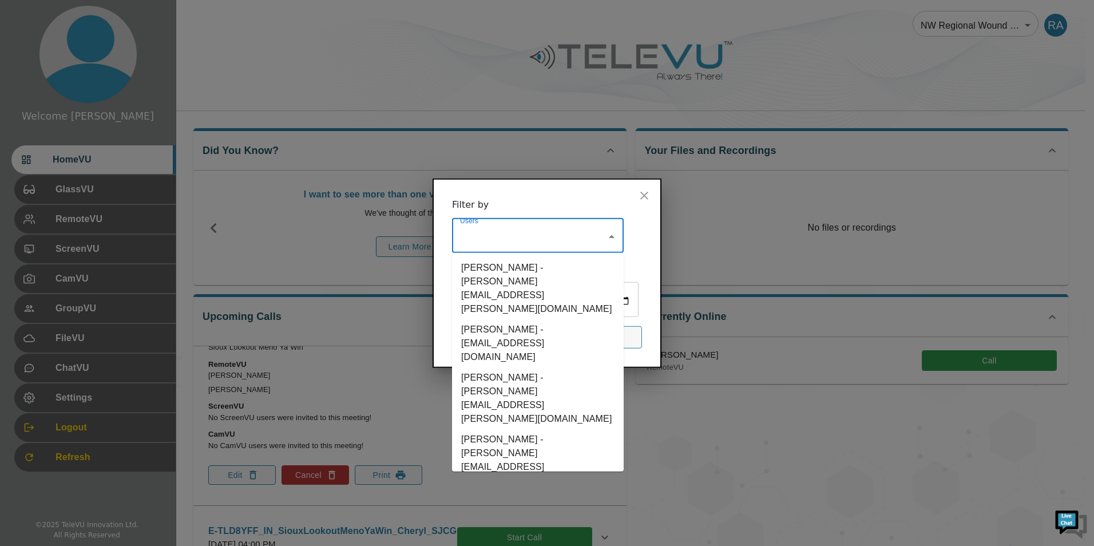
click at [541, 228] on input "Users" at bounding box center [529, 237] width 144 height 22
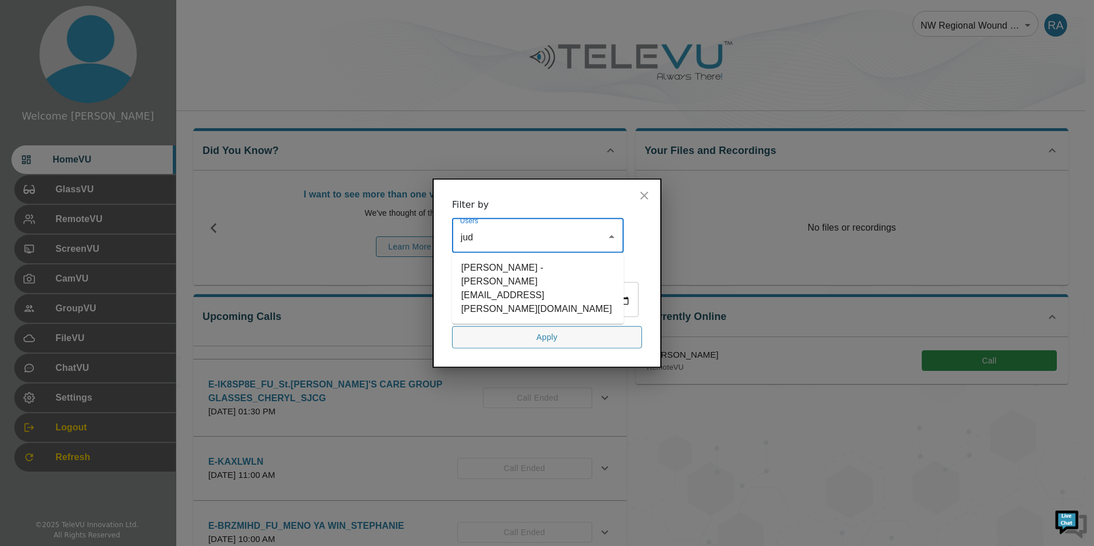
type input "[PERSON_NAME]"
click at [529, 257] on li "[PERSON_NAME] - [PERSON_NAME][EMAIL_ADDRESS][PERSON_NAME][DOMAIN_NAME]" at bounding box center [538, 288] width 172 height 62
